Goal: Complete application form

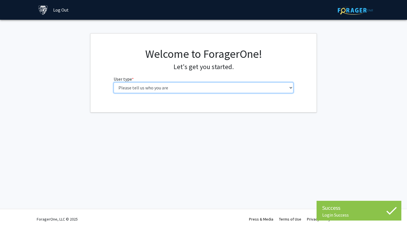
click at [167, 90] on select "Please tell us who you are Undergraduate Student Master's Student Doctoral Cand…" at bounding box center [203, 87] width 180 height 11
select select "1: undergrad"
click at [113, 82] on select "Please tell us who you are Undergraduate Student Master's Student Doctoral Cand…" at bounding box center [203, 87] width 180 height 11
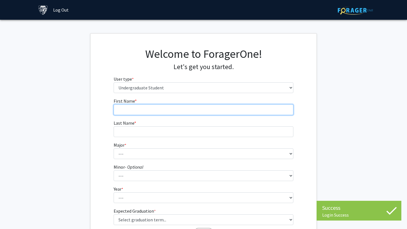
click at [176, 113] on input "First Name * required" at bounding box center [203, 109] width 180 height 11
type input "[PERSON_NAME]"
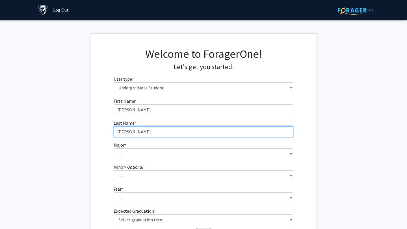
type input "[PERSON_NAME]"
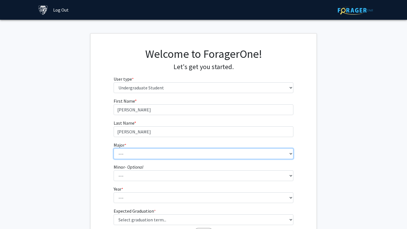
click at [194, 154] on select "--- Africana Studies Anthropology Applied Mathematics & Statistics Archaeology …" at bounding box center [203, 154] width 180 height 11
select select "39: 53"
click at [113, 149] on select "--- Africana Studies Anthropology Applied Mathematics & Statistics Archaeology …" at bounding box center [203, 154] width 180 height 11
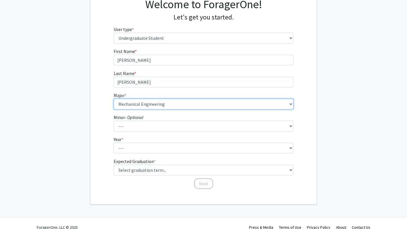
scroll to position [58, 0]
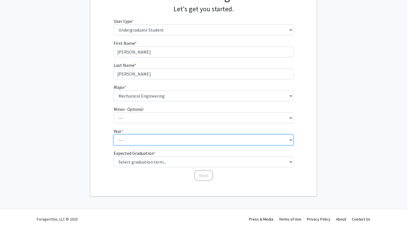
click at [134, 140] on select "--- First-year Sophomore Junior Senior Postbaccalaureate Certificate" at bounding box center [203, 140] width 180 height 11
select select "1: first-year"
click at [113, 135] on select "--- First-year Sophomore Junior Senior Postbaccalaureate Certificate" at bounding box center [203, 140] width 180 height 11
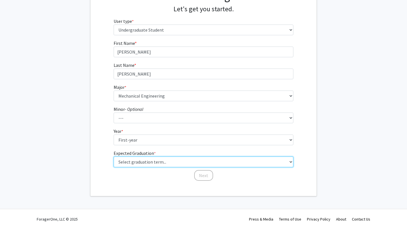
click at [127, 158] on select "Select graduation term... Spring 2025 Summer 2025 Fall 2025 Winter 2025 Spring …" at bounding box center [203, 162] width 180 height 11
select select "19: fall_2029"
click at [113, 157] on select "Select graduation term... Spring 2025 Summer 2025 Fall 2025 Winter 2025 Spring …" at bounding box center [203, 162] width 180 height 11
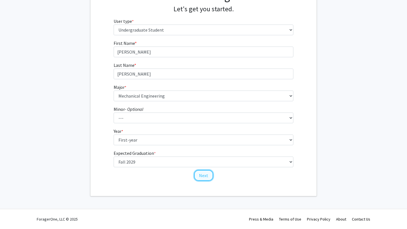
click at [204, 178] on button "Next" at bounding box center [203, 175] width 19 height 11
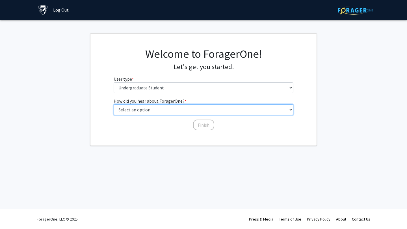
click at [144, 108] on select "Select an option Peer/student recommendation Faculty/staff recommendation Unive…" at bounding box center [203, 109] width 180 height 11
select select "2: faculty_recommendation"
click at [113, 104] on select "Select an option Peer/student recommendation Faculty/staff recommendation Unive…" at bounding box center [203, 109] width 180 height 11
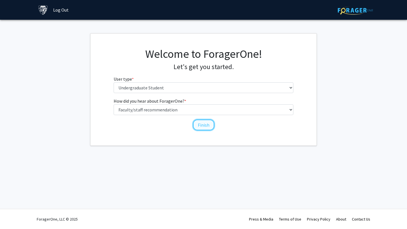
click at [196, 124] on button "Finish" at bounding box center [203, 125] width 21 height 11
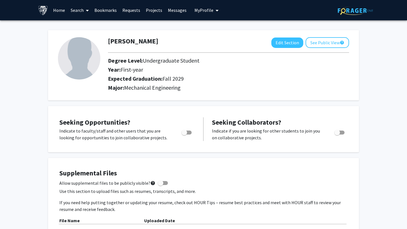
click at [154, 10] on link "Projects" at bounding box center [154, 10] width 22 height 20
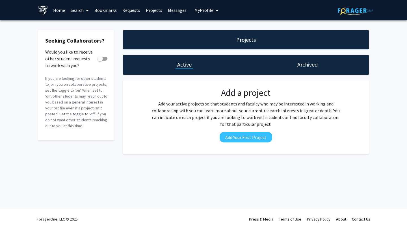
click at [60, 11] on link "Home" at bounding box center [59, 10] width 18 height 20
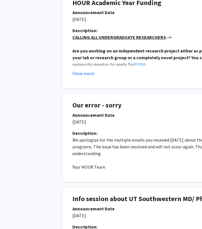
scroll to position [269, 64]
